Goal: Task Accomplishment & Management: Complete application form

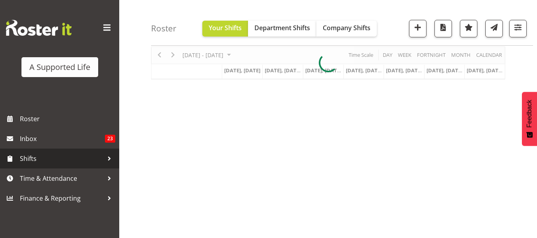
scroll to position [79, 0]
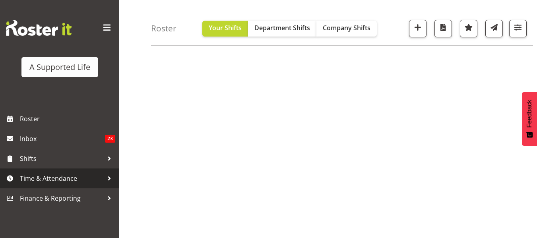
click at [53, 173] on span "Time & Attendance" at bounding box center [61, 178] width 83 height 12
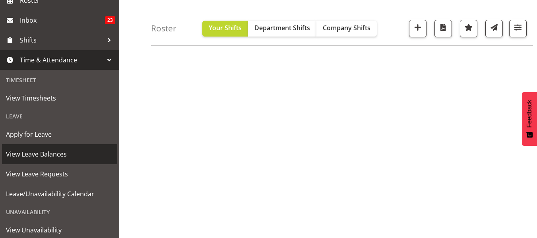
scroll to position [119, 0]
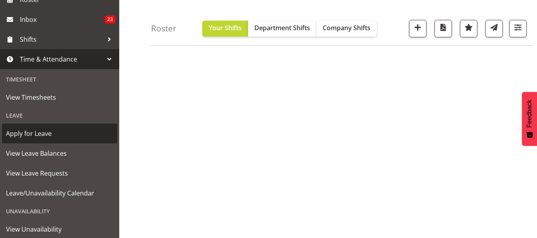
click at [51, 138] on span "Apply for Leave" at bounding box center [59, 134] width 107 height 12
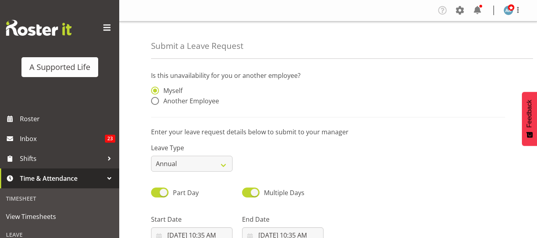
select select "7"
select select "2025"
select select "10"
select select "35"
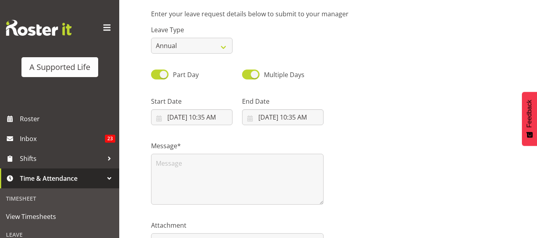
scroll to position [119, 0]
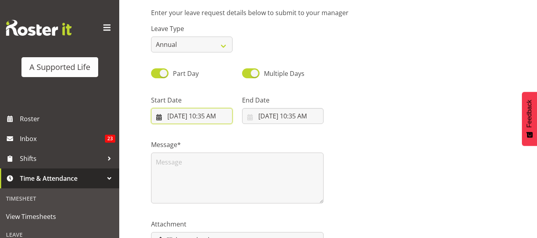
click at [205, 113] on input "[DATE] 10:35 AM" at bounding box center [191, 116] width 81 height 16
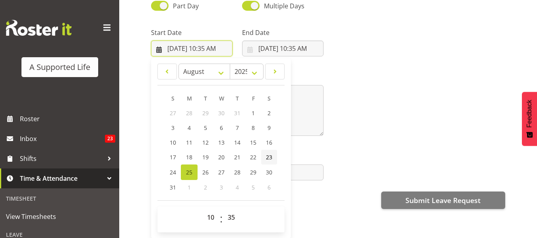
scroll to position [170, 0]
click at [273, 64] on link at bounding box center [274, 72] width 19 height 16
select select "8"
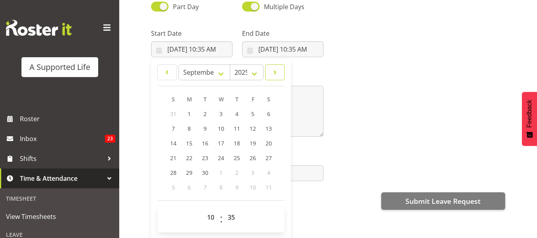
scroll to position [22, 0]
click at [251, 125] on span "12" at bounding box center [253, 129] width 6 height 8
type input "[DATE] 10:35 AM"
click at [211, 213] on select "00 01 02 03 04 05 06 07 08 09 10 11 12 13 14 15 16 17 18 19 20 21 22 23" at bounding box center [212, 217] width 18 height 16
select select "9"
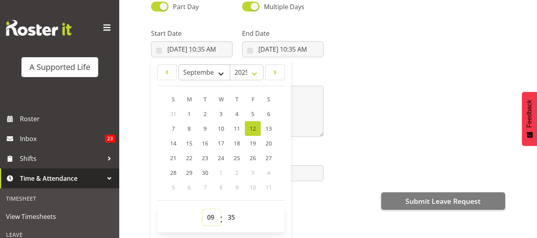
click at [203, 209] on select "00 01 02 03 04 05 06 07 08 09 10 11 12 13 14 15 16 17 18 19 20 21 22 23" at bounding box center [212, 217] width 18 height 16
type input "[DATE] 9:35 AM"
drag, startPoint x: 238, startPoint y: 213, endPoint x: 235, endPoint y: 204, distance: 8.8
click at [237, 212] on select "00 01 02 03 04 05 06 07 08 09 10 11 12 13 14 15 16 17 18 19 20 21 22 23 24 25 2…" at bounding box center [232, 217] width 18 height 16
select select "0"
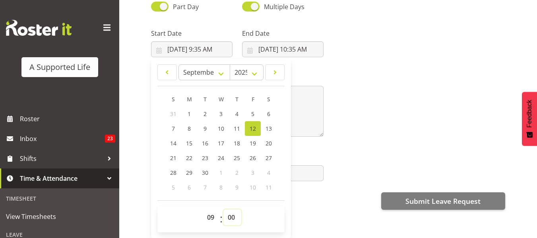
click at [223, 209] on select "00 01 02 03 04 05 06 07 08 09 10 11 12 13 14 15 16 17 18 19 20 21 22 23 24 25 2…" at bounding box center [232, 217] width 18 height 16
type input "[DATE] 9:00 AM"
click at [354, 106] on div "Message*" at bounding box center [328, 101] width 364 height 79
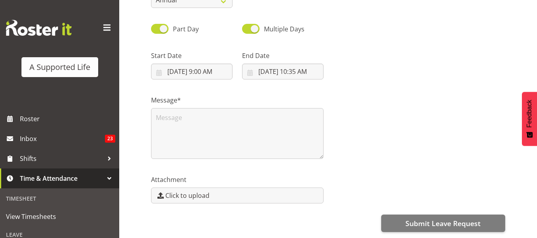
scroll to position [0, 0]
click at [309, 64] on input "[DATE] 10:35 AM" at bounding box center [282, 72] width 81 height 16
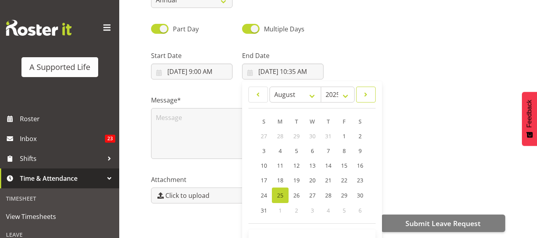
click at [357, 93] on link at bounding box center [365, 95] width 19 height 16
select select "8"
click at [342, 147] on span "12" at bounding box center [343, 151] width 6 height 8
type input "[DATE] 10:35 AM"
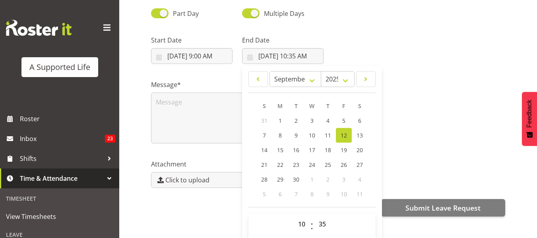
scroll to position [22, 0]
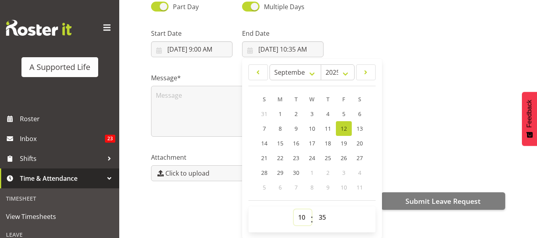
click at [299, 212] on select "00 01 02 03 04 05 06 07 08 09 10 11 12 13 14 15 16 17 18 19 20 21 22 23" at bounding box center [303, 217] width 18 height 16
select select "17"
click at [294, 209] on select "00 01 02 03 04 05 06 07 08 09 10 11 12 13 14 15 16 17 18 19 20 21 22 23" at bounding box center [303, 217] width 18 height 16
type input "[DATE] 5:35 PM"
drag, startPoint x: 323, startPoint y: 211, endPoint x: 321, endPoint y: 203, distance: 7.8
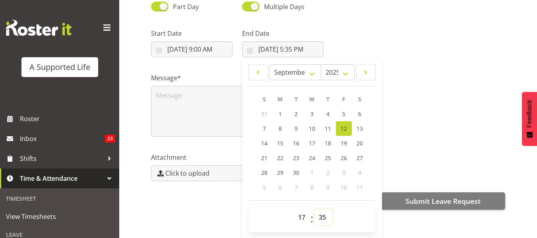
click at [323, 211] on select "00 01 02 03 04 05 06 07 08 09 10 11 12 13 14 15 16 17 18 19 20 21 22 23 24 25 2…" at bounding box center [323, 217] width 18 height 16
select select "0"
click at [314, 209] on select "00 01 02 03 04 05 06 07 08 09 10 11 12 13 14 15 16 17 18 19 20 21 22 23 24 25 2…" at bounding box center [323, 217] width 18 height 16
type input "[DATE] 5:00 PM"
click at [413, 88] on div "Message*" at bounding box center [328, 101] width 364 height 79
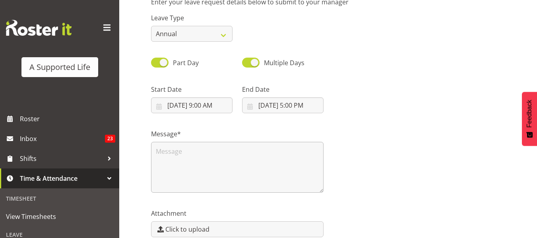
scroll to position [170, 0]
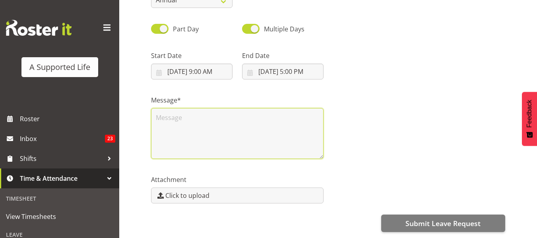
click at [201, 108] on textarea at bounding box center [237, 133] width 172 height 51
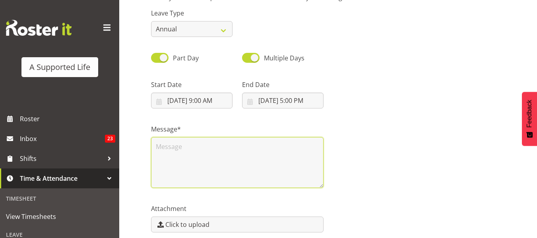
scroll to position [159, 0]
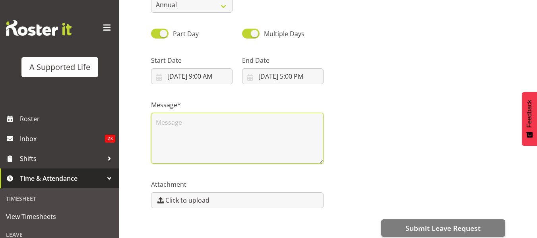
click at [226, 118] on textarea at bounding box center [237, 138] width 172 height 51
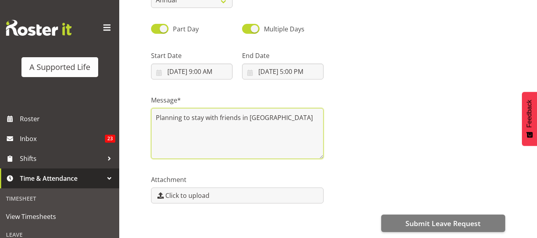
scroll to position [170, 0]
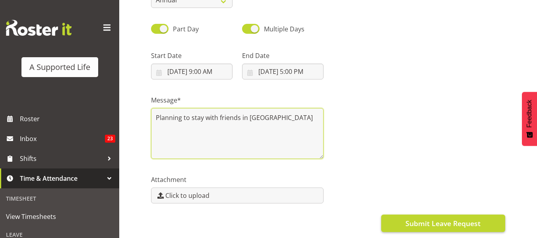
type textarea "Planning to stay with friends in [GEOGRAPHIC_DATA]"
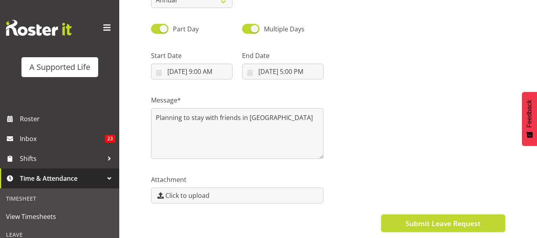
click at [469, 218] on span "Submit Leave Request" at bounding box center [442, 223] width 75 height 10
